Goal: Transaction & Acquisition: Purchase product/service

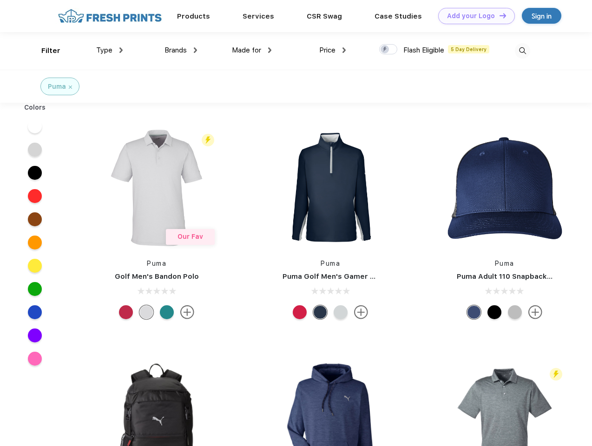
scroll to position [0, 0]
click at [473, 16] on link "Add your Logo Design Tool" at bounding box center [476, 16] width 77 height 16
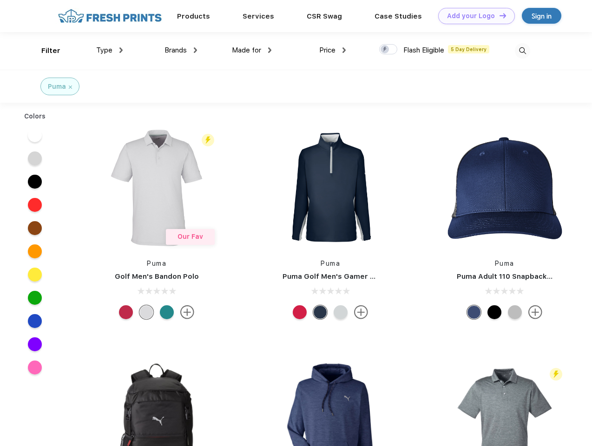
click at [0, 0] on div "Design Tool" at bounding box center [0, 0] width 0 height 0
click at [499, 15] on link "Add your Logo Design Tool" at bounding box center [476, 16] width 77 height 16
click at [45, 51] on div "Filter" at bounding box center [50, 51] width 19 height 11
click at [110, 50] on span "Type" at bounding box center [104, 50] width 16 height 8
click at [181, 50] on span "Brands" at bounding box center [176, 50] width 22 height 8
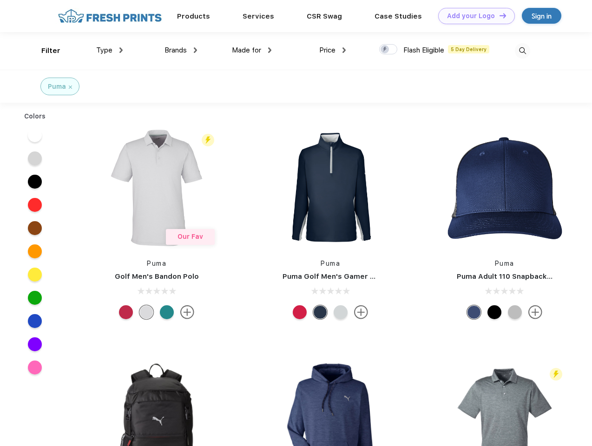
click at [252, 50] on span "Made for" at bounding box center [246, 50] width 29 height 8
click at [333, 50] on span "Price" at bounding box center [327, 50] width 16 height 8
click at [389, 50] on div at bounding box center [388, 49] width 18 height 10
click at [385, 50] on input "checkbox" at bounding box center [382, 47] width 6 height 6
click at [522, 51] on img at bounding box center [522, 50] width 15 height 15
